Goal: Task Accomplishment & Management: Manage account settings

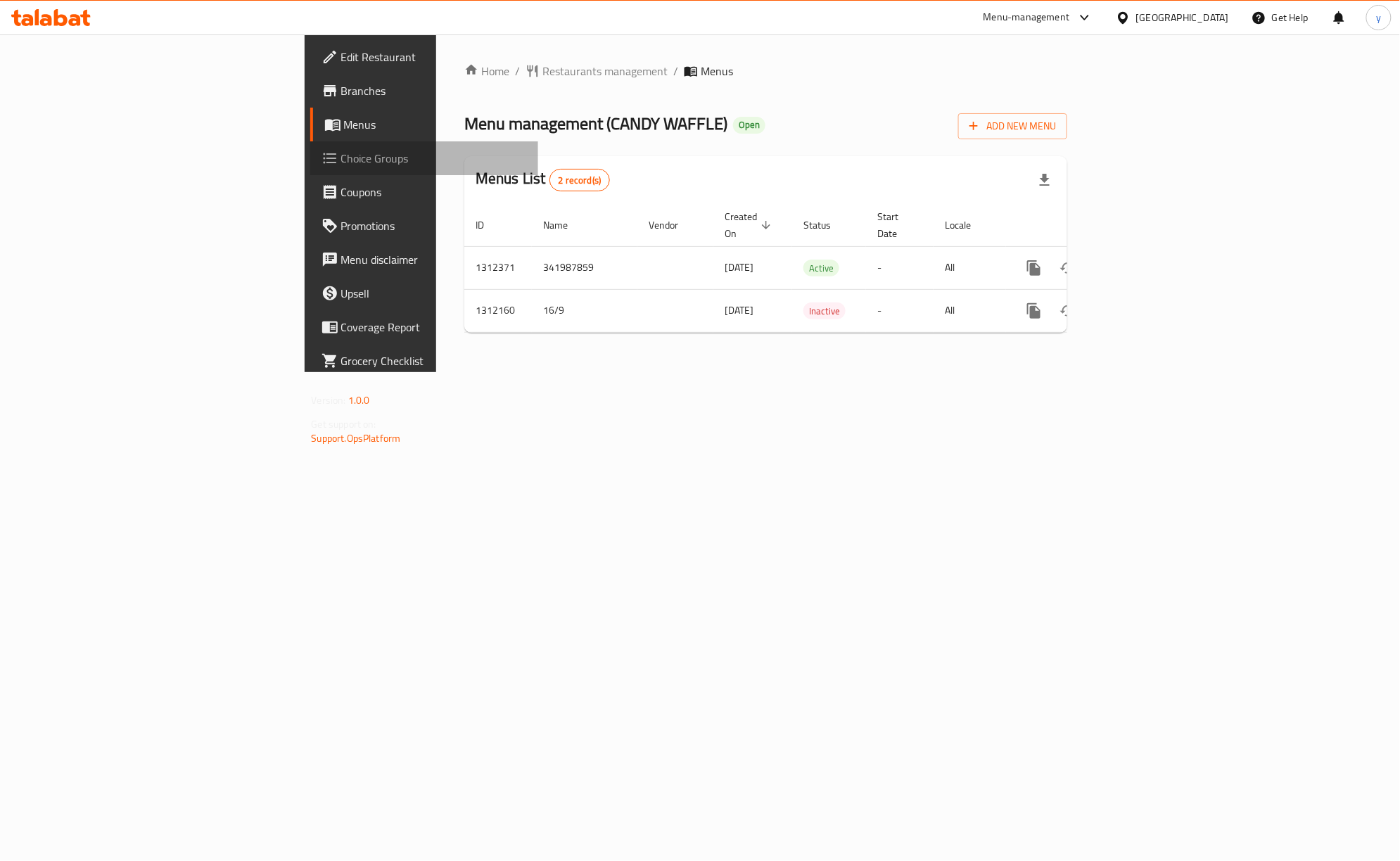
click at [341, 156] on span "Choice Groups" at bounding box center [434, 159] width 186 height 17
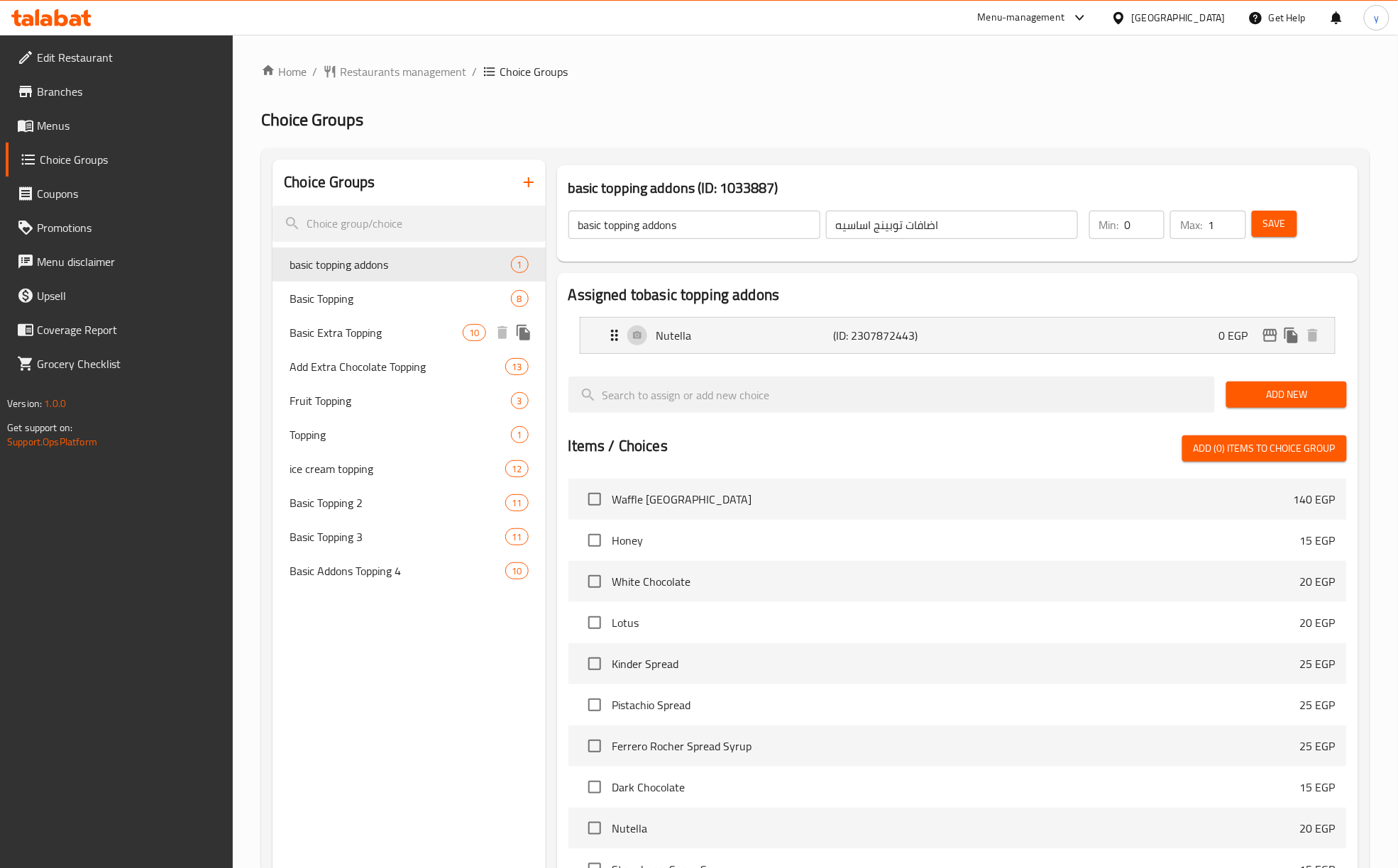
click at [415, 327] on span "Basic Extra Topping" at bounding box center [376, 333] width 173 height 17
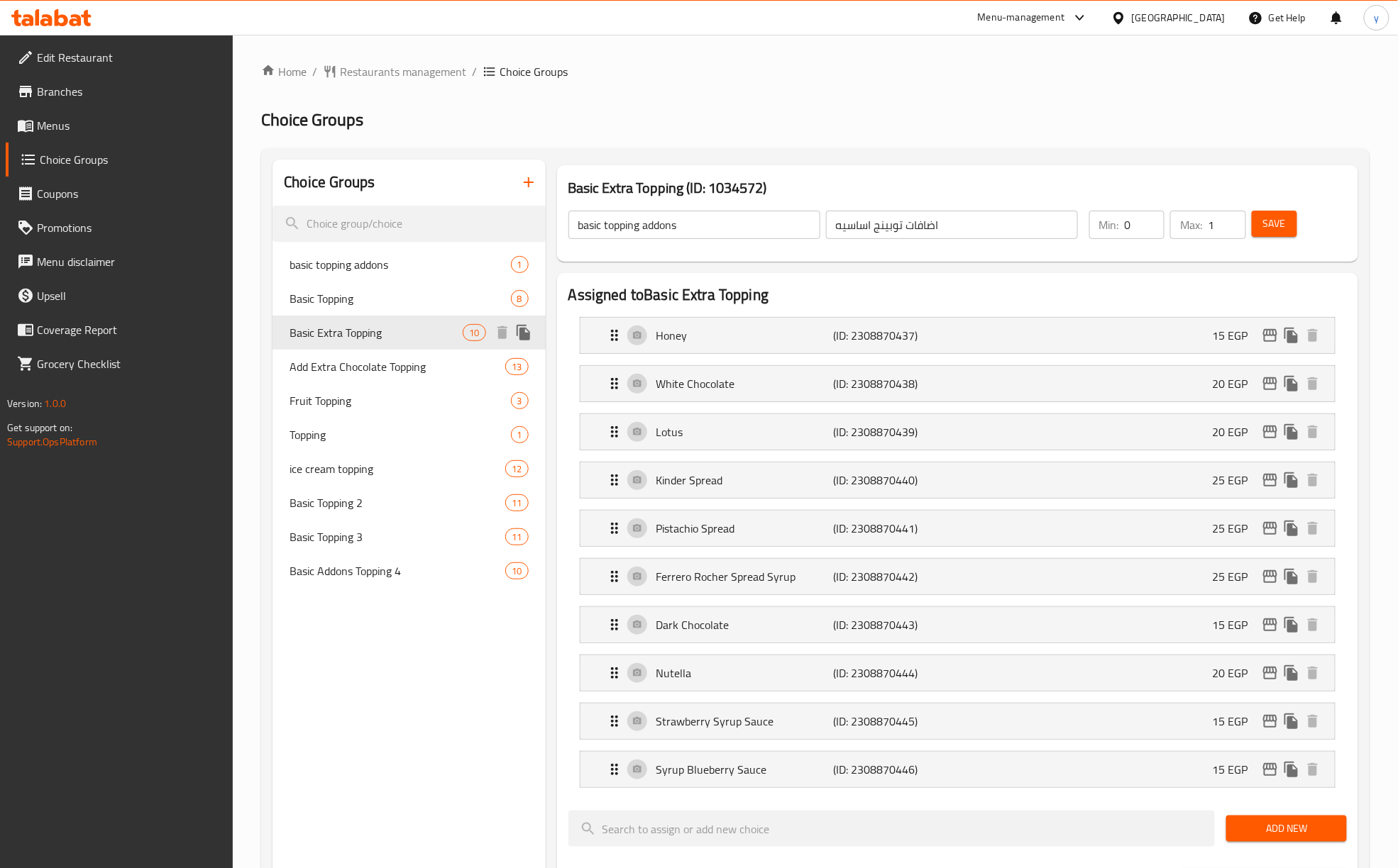
type input "Basic Extra Topping"
type input "اكسترا توبينج أساسي"
click at [861, 106] on div "Home / Restaurants management / Choice Groups Choice Groups Choice Groups basic…" at bounding box center [816, 809] width 1109 height 1492
click at [395, 373] on span "Add Extra Chocolate Topping" at bounding box center [376, 367] width 173 height 17
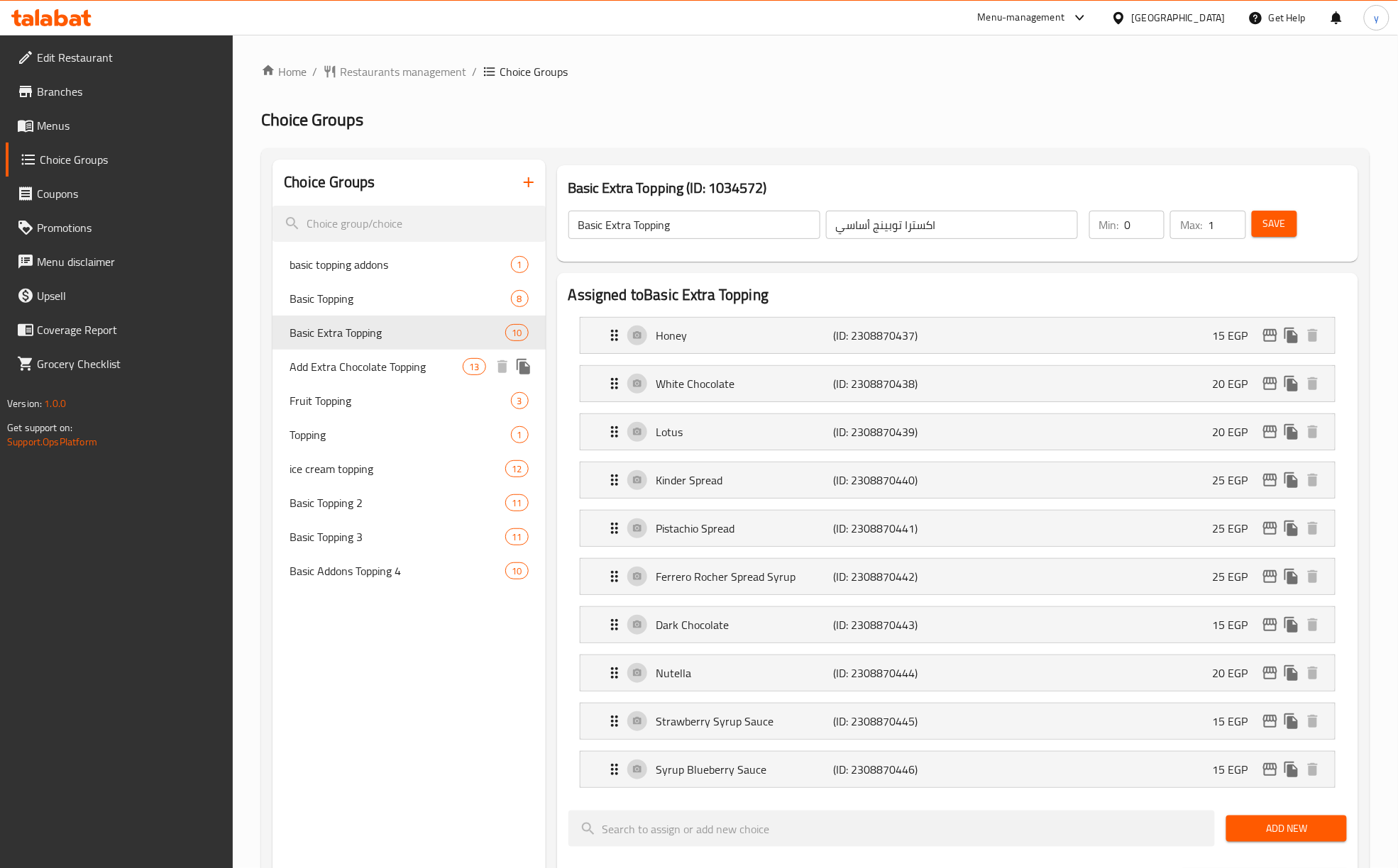
type input "Add Extra Chocolate Topping"
type input "أضافة إكسترا تشوكلات توبينج"
type input "13"
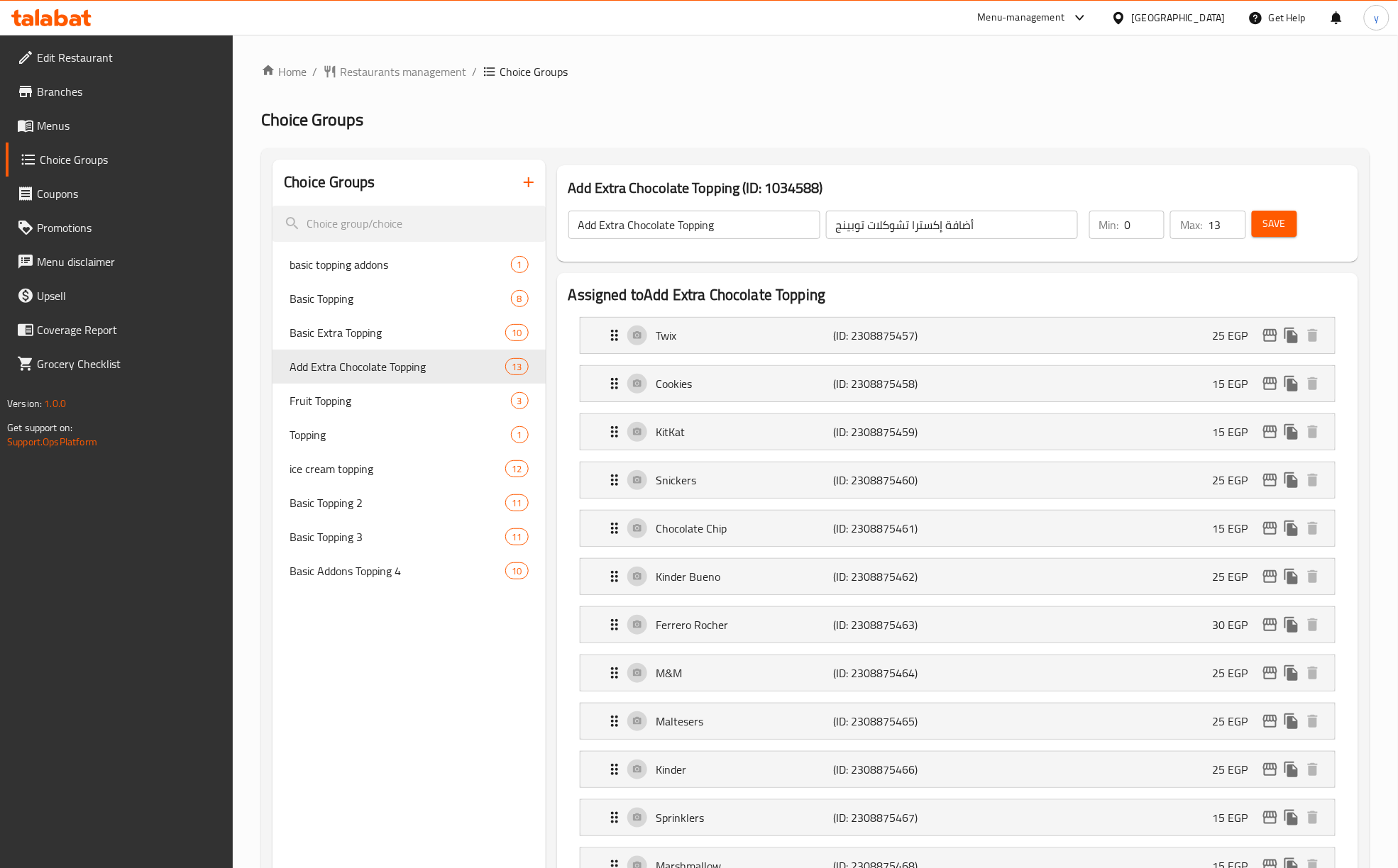
click at [850, 54] on div "Home / Restaurants management / Choice Groups Choice Groups Choice Groups basic…" at bounding box center [816, 882] width 1165 height 1694
click at [382, 409] on span "Fruit Topping" at bounding box center [378, 401] width 178 height 17
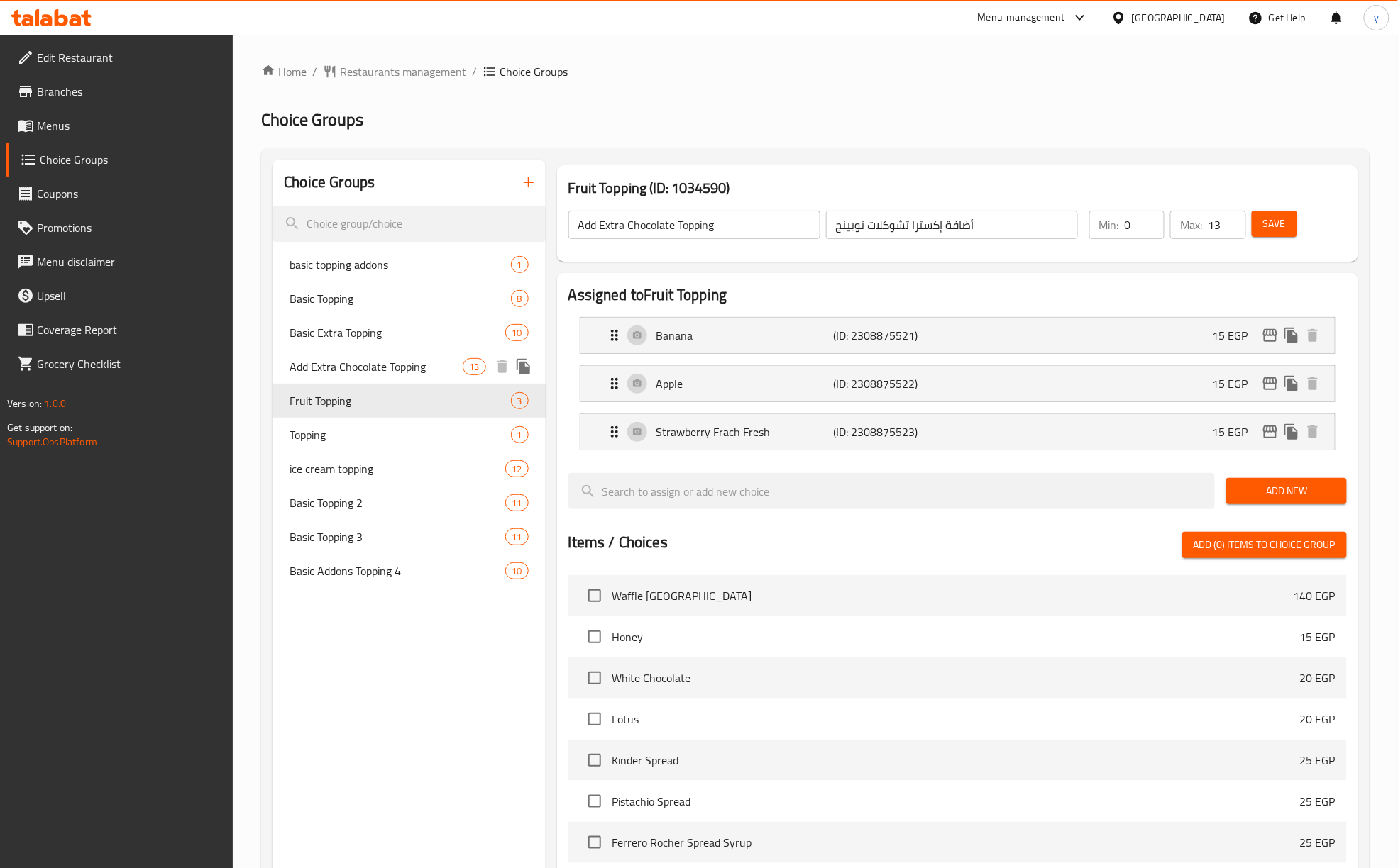
type input "Fruit Topping"
type input "أضاف فاكهه"
type input "3"
click at [890, 50] on div "Home / Restaurants management / Choice Groups Choice Groups Choice Groups basic…" at bounding box center [816, 640] width 1165 height 1212
click at [345, 437] on span "Topping" at bounding box center [378, 435] width 178 height 17
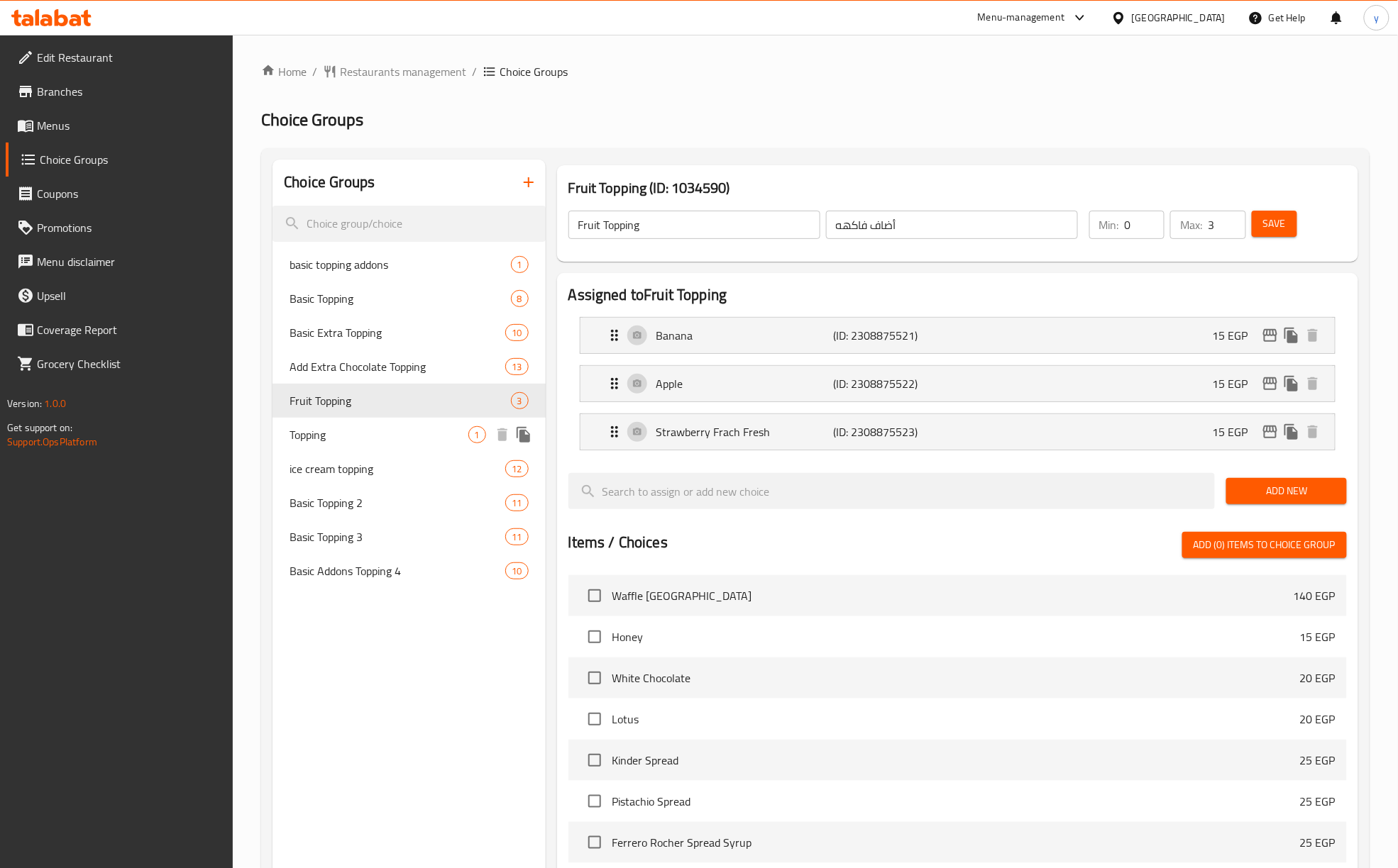
type input "Topping"
type input "توبينج"
type input "1"
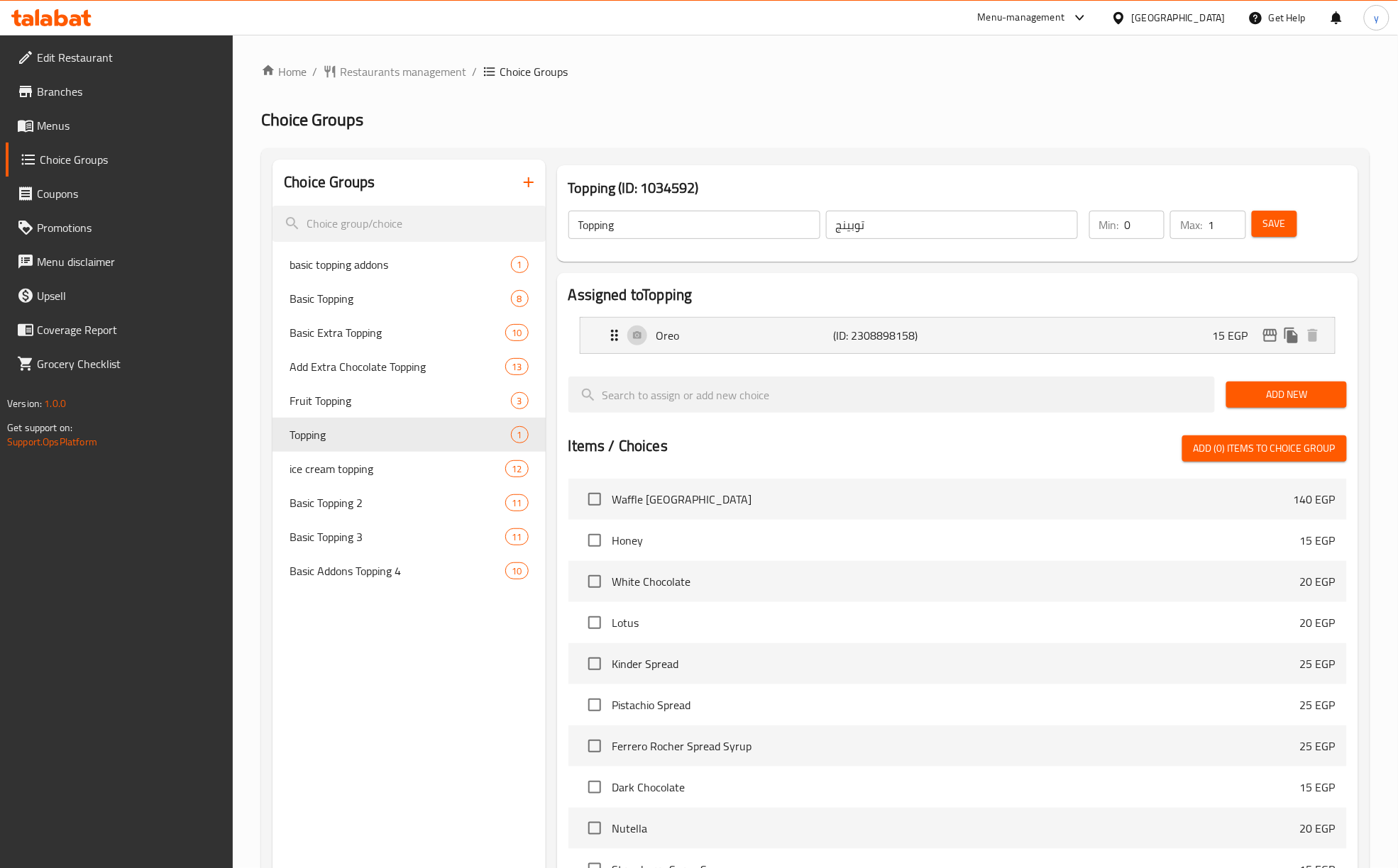
click at [671, 83] on div "Home / Restaurants management / Choice Groups Choice Groups Choice Groups basic…" at bounding box center [816, 592] width 1109 height 1058
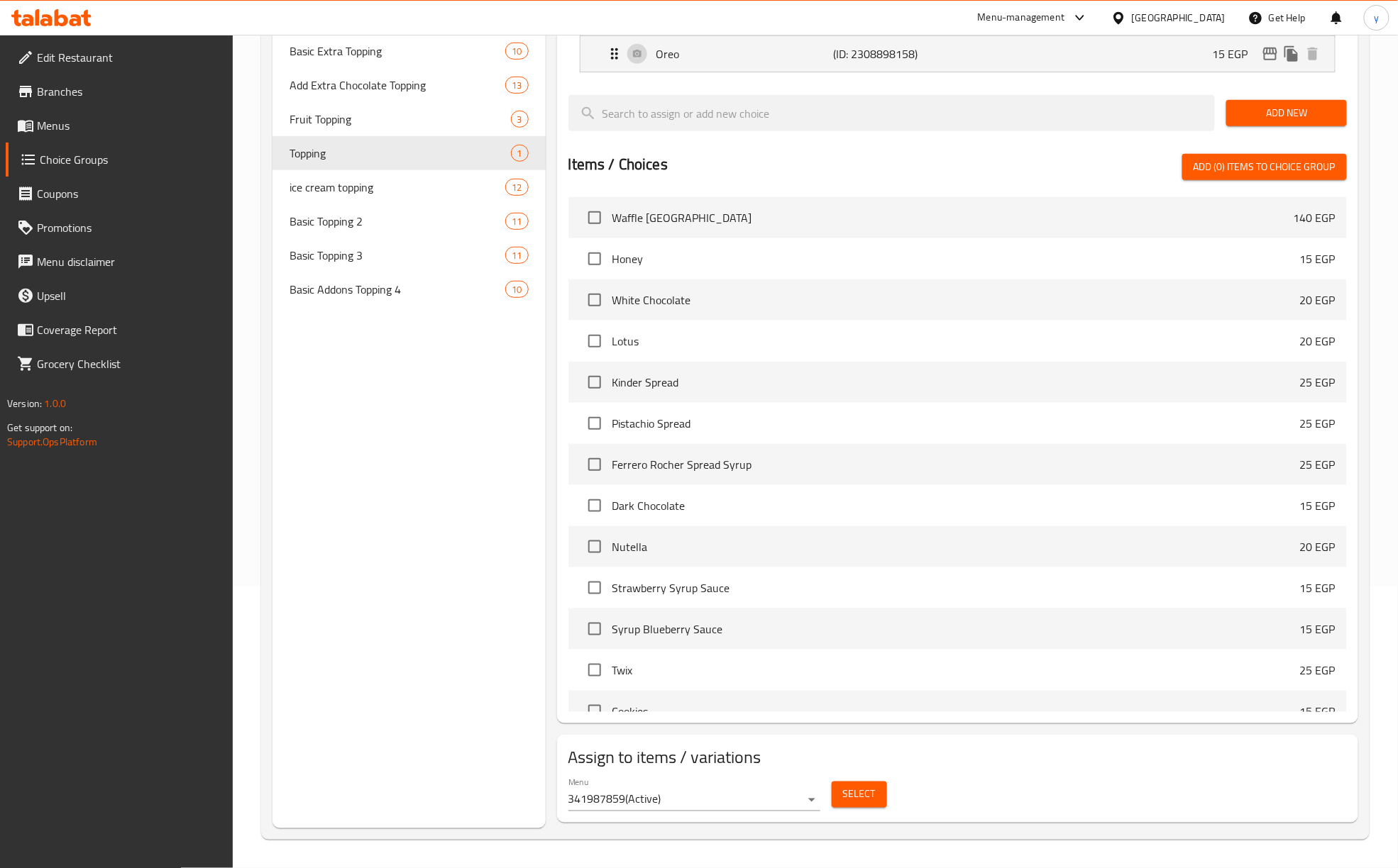
click at [369, 472] on div "Choice Groups basic topping addons 1 Basic Topping 8 Basic Extra Topping 10 Add…" at bounding box center [409, 353] width 273 height 950
click at [395, 190] on span "ice cream topping" at bounding box center [376, 187] width 173 height 17
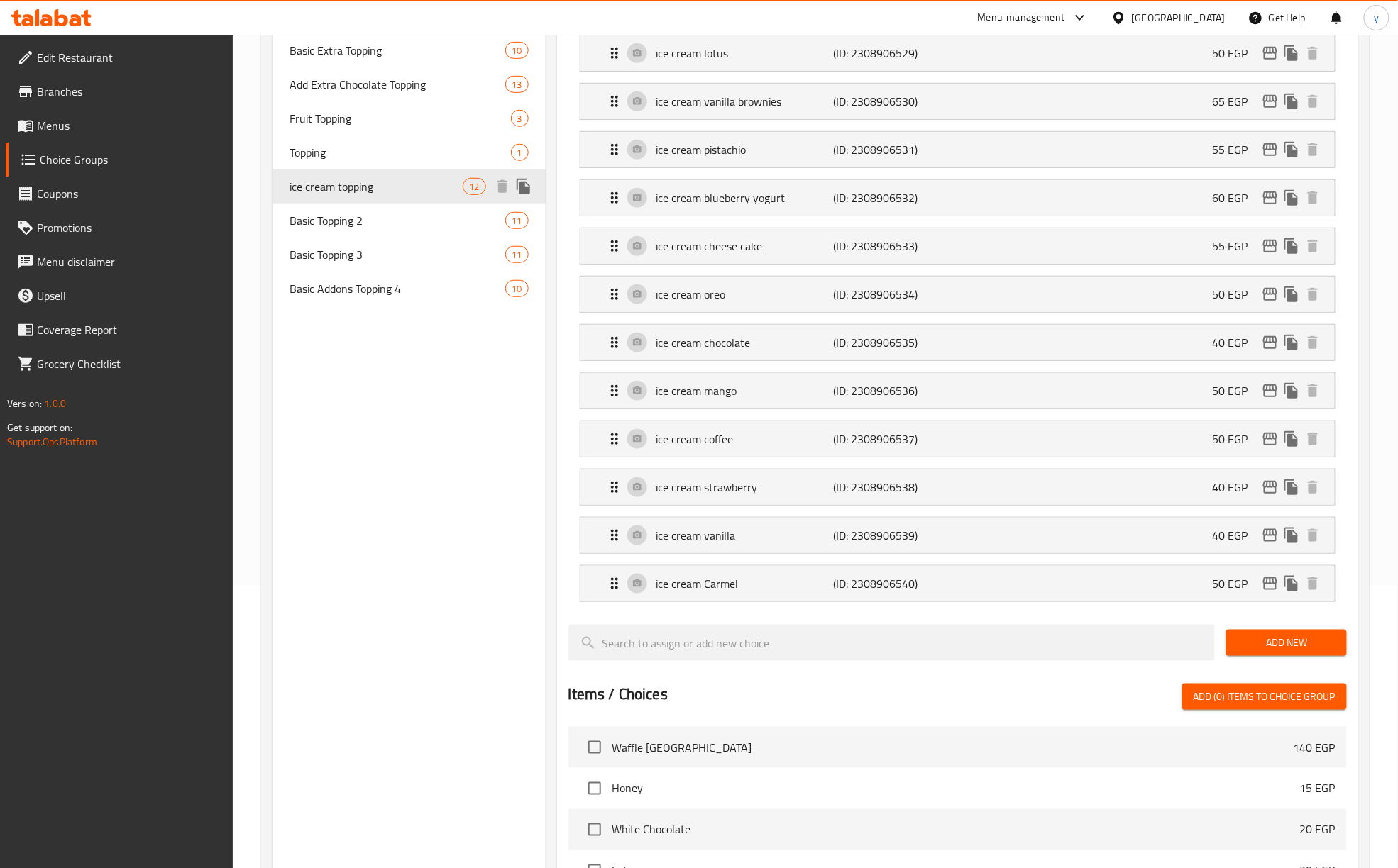
type input "ice cream topping"
type input "أضاف [PERSON_NAME]"
type input "10"
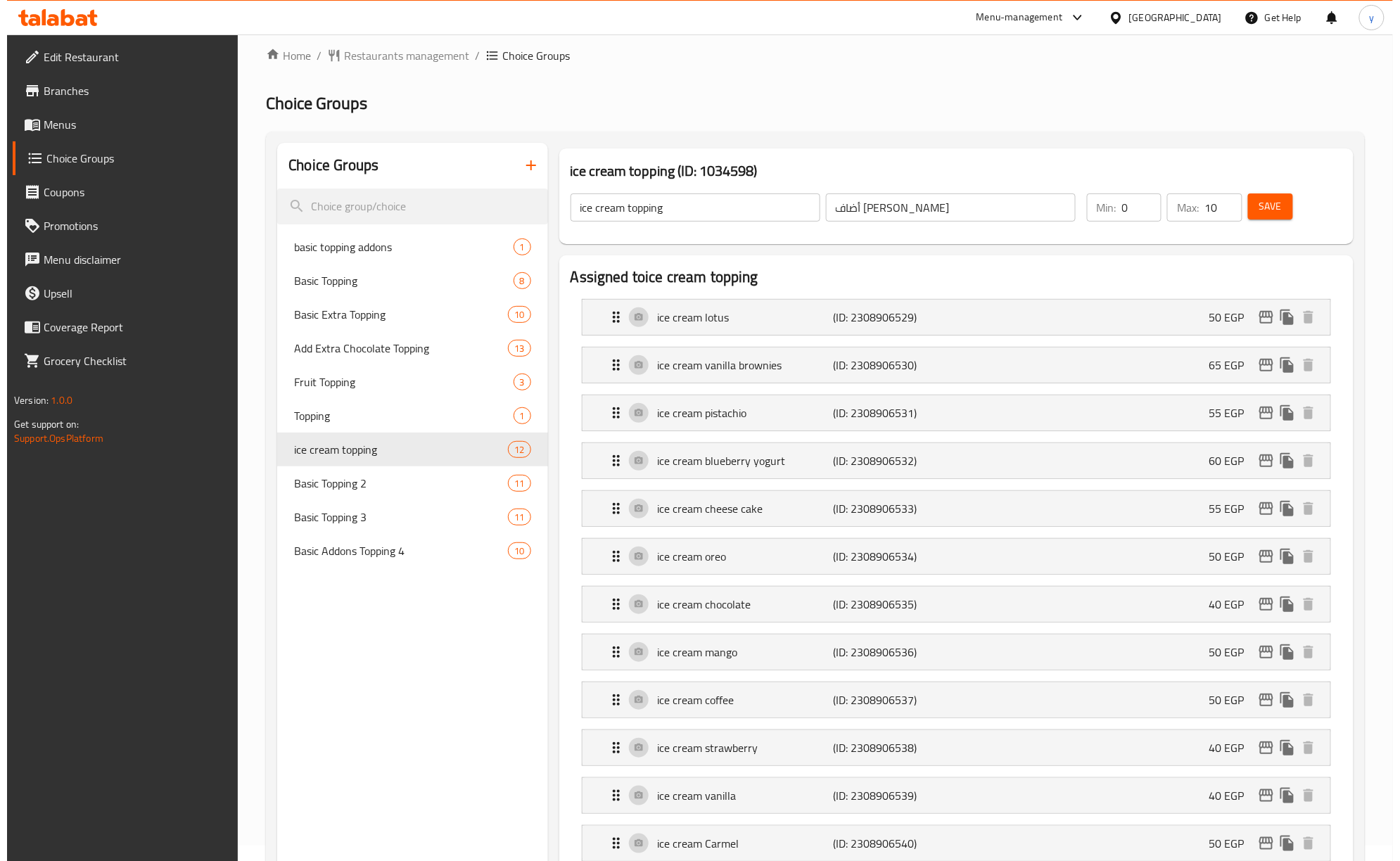
scroll to position [0, 0]
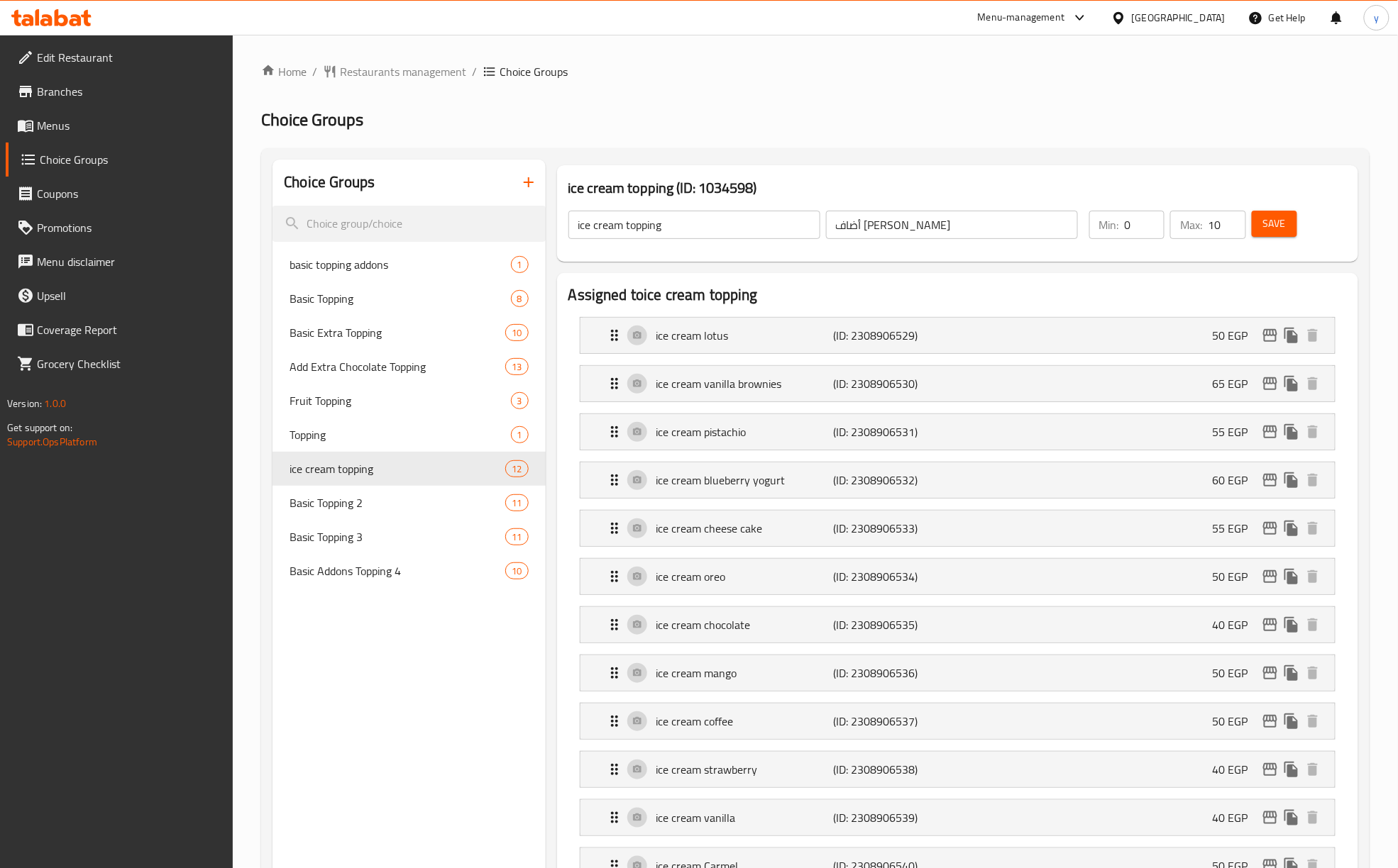
click at [744, 84] on div "Home / Restaurants management / Choice Groups Choice Groups Choice Groups basic…" at bounding box center [816, 857] width 1109 height 1589
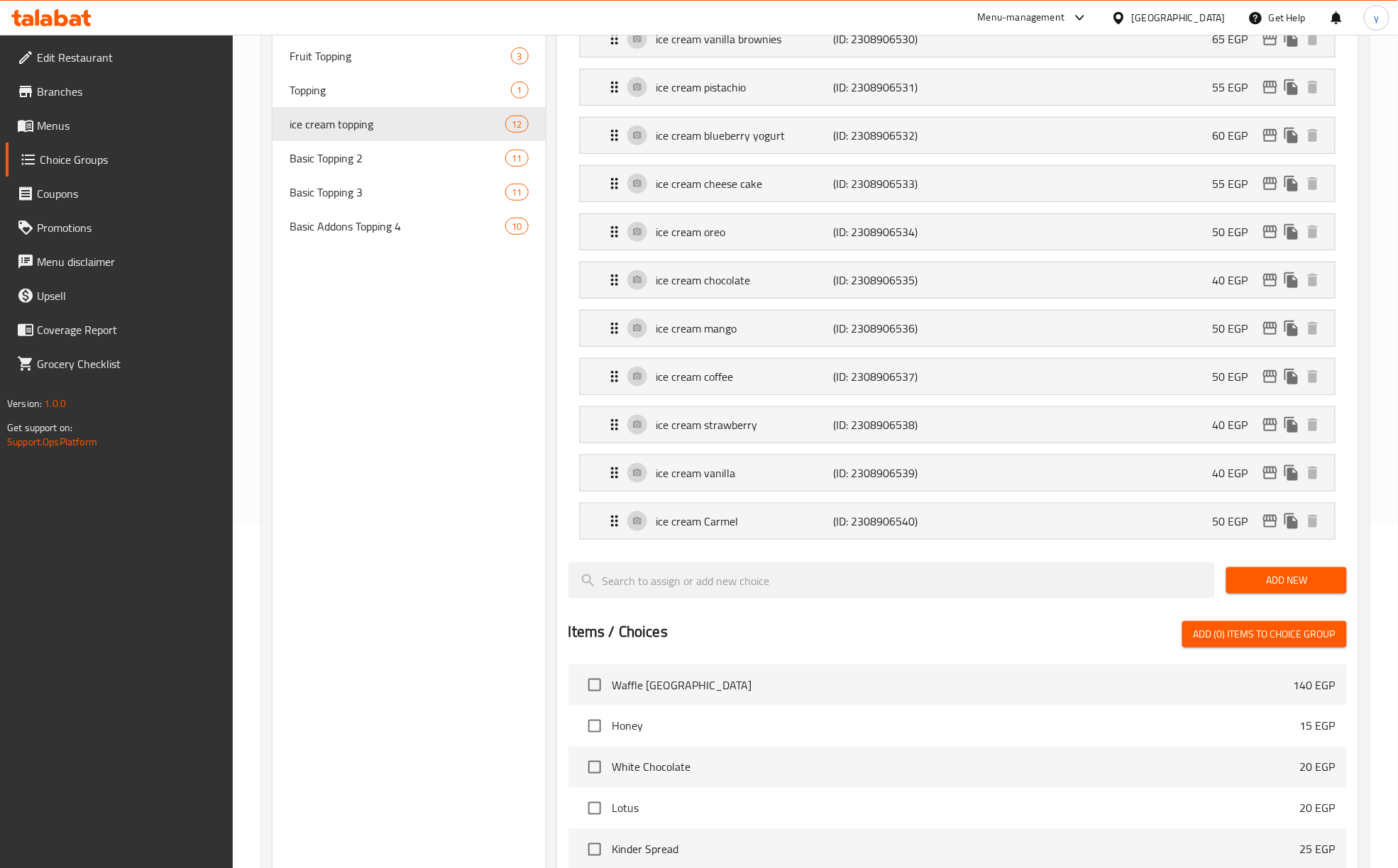
scroll to position [156, 0]
